Goal: Check status: Check status

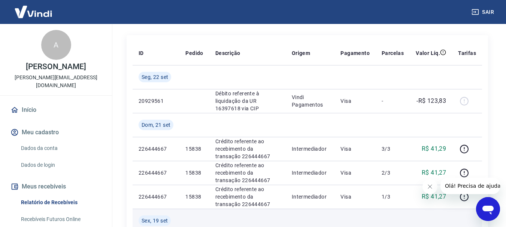
scroll to position [75, 0]
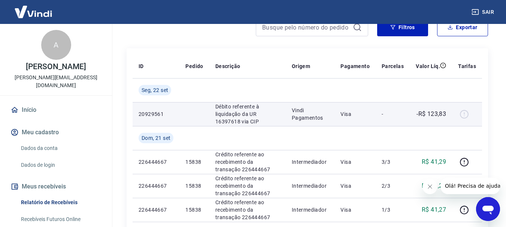
click at [462, 113] on div at bounding box center [467, 114] width 18 height 12
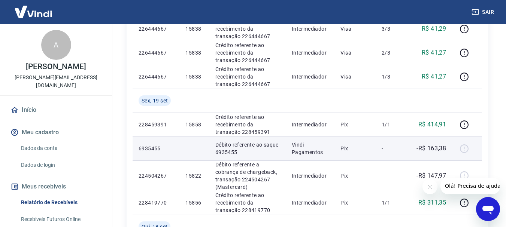
scroll to position [225, 0]
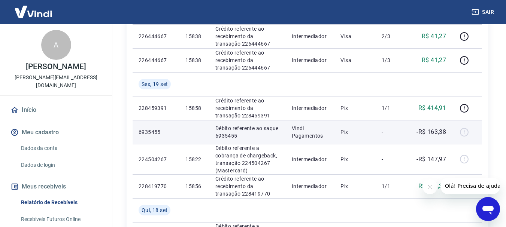
click at [445, 134] on p "-R$ 163,38" at bounding box center [431, 132] width 30 height 9
click at [463, 134] on div at bounding box center [467, 132] width 18 height 12
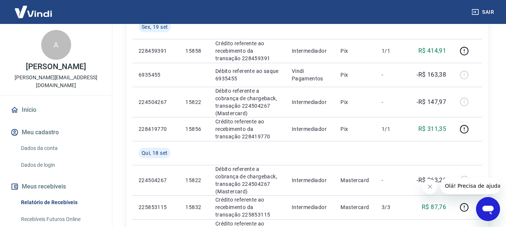
scroll to position [262, 0]
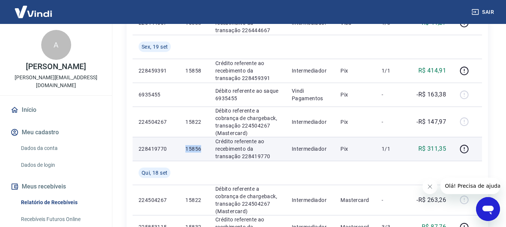
drag, startPoint x: 202, startPoint y: 148, endPoint x: 186, endPoint y: 148, distance: 15.3
click at [186, 148] on p "15856" at bounding box center [194, 148] width 18 height 7
copy p "15856"
click at [465, 149] on icon "button" at bounding box center [463, 148] width 9 height 9
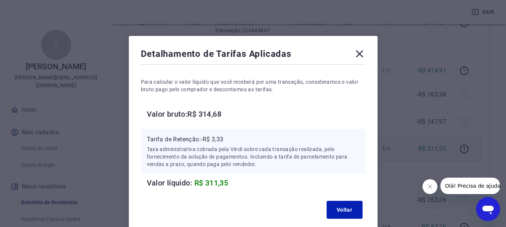
click at [363, 54] on icon at bounding box center [359, 54] width 12 height 12
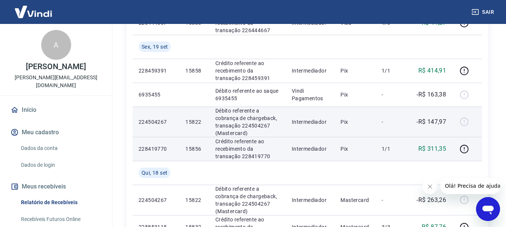
drag, startPoint x: 463, startPoint y: 114, endPoint x: 463, endPoint y: 122, distance: 8.6
click at [463, 121] on td at bounding box center [467, 122] width 30 height 30
click at [463, 122] on div at bounding box center [467, 122] width 18 height 12
click at [185, 120] on td "15822" at bounding box center [194, 122] width 30 height 30
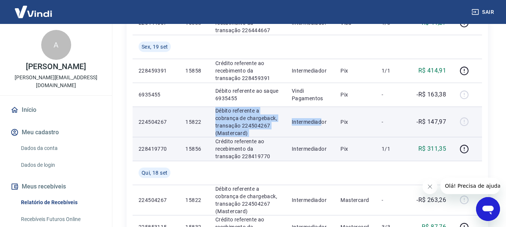
drag, startPoint x: 271, startPoint y: 117, endPoint x: 345, endPoint y: 119, distance: 74.2
click at [331, 121] on tr "224504267 15822 Débito referente a cobrança de chargeback, transação 224504267 …" at bounding box center [307, 122] width 349 height 30
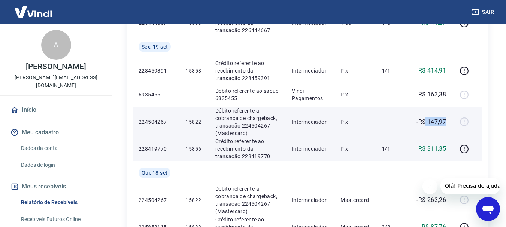
drag, startPoint x: 427, startPoint y: 122, endPoint x: 445, endPoint y: 119, distance: 18.1
click at [445, 119] on p "-R$ 147,97" at bounding box center [431, 122] width 30 height 9
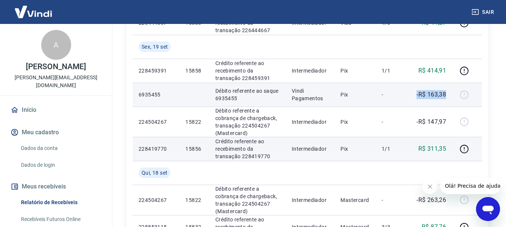
drag, startPoint x: 411, startPoint y: 90, endPoint x: 444, endPoint y: 95, distance: 33.7
click at [446, 94] on td "-R$ 163,38" at bounding box center [431, 95] width 42 height 24
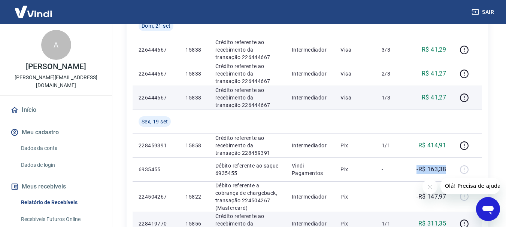
scroll to position [225, 0]
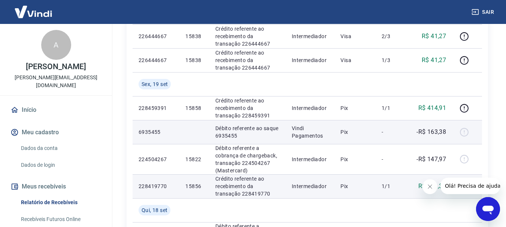
click at [465, 129] on div at bounding box center [467, 132] width 18 height 12
click at [465, 130] on div at bounding box center [467, 132] width 18 height 12
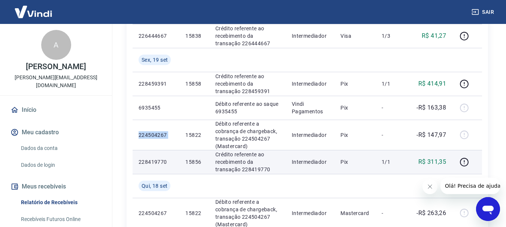
scroll to position [262, 0]
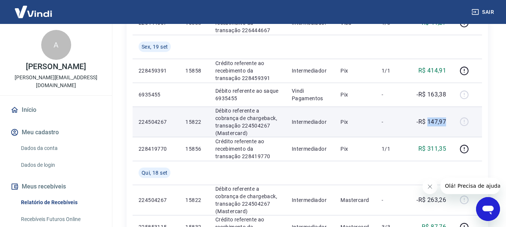
drag, startPoint x: 447, startPoint y: 121, endPoint x: 429, endPoint y: 120, distance: 17.6
click at [429, 120] on td "-R$ 147,97" at bounding box center [431, 122] width 42 height 30
copy p "147,97"
